Goal: Complete application form: Complete application form

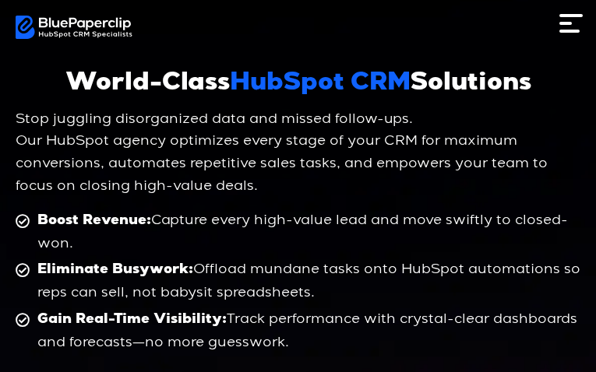
type input "**********"
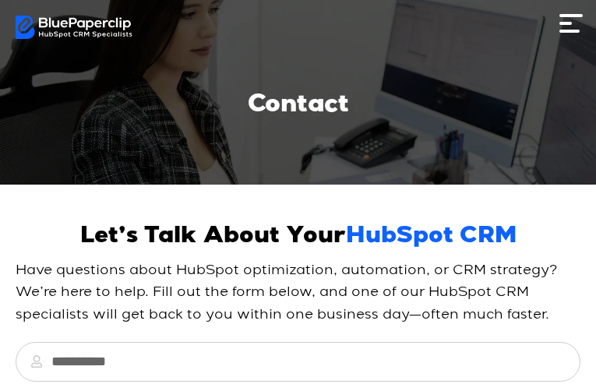
type input "********"
type input "**********"
select select "**********"
